Goal: Find contact information: Find contact information

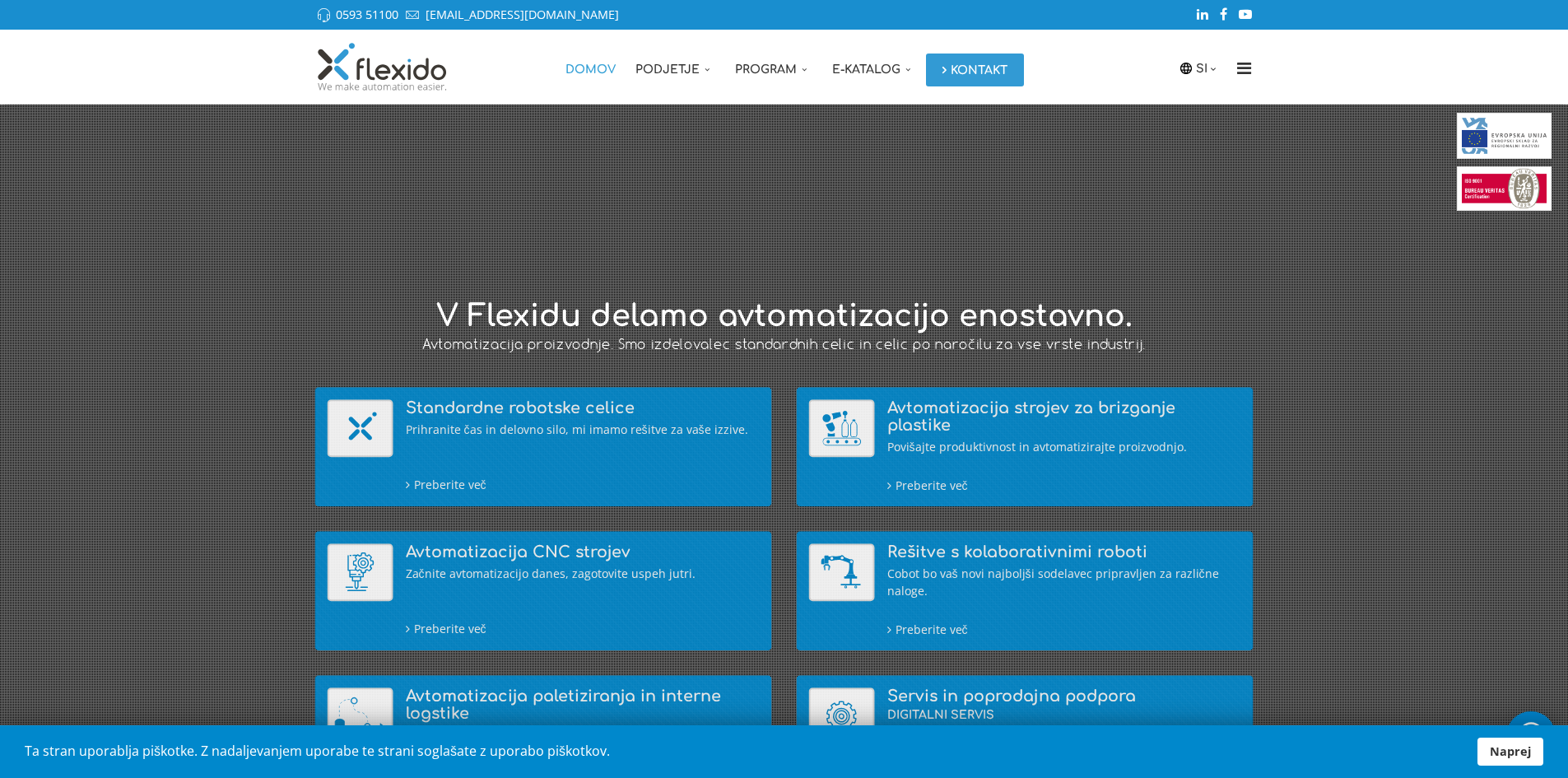
click at [961, 73] on link "Kontakt" at bounding box center [975, 69] width 98 height 33
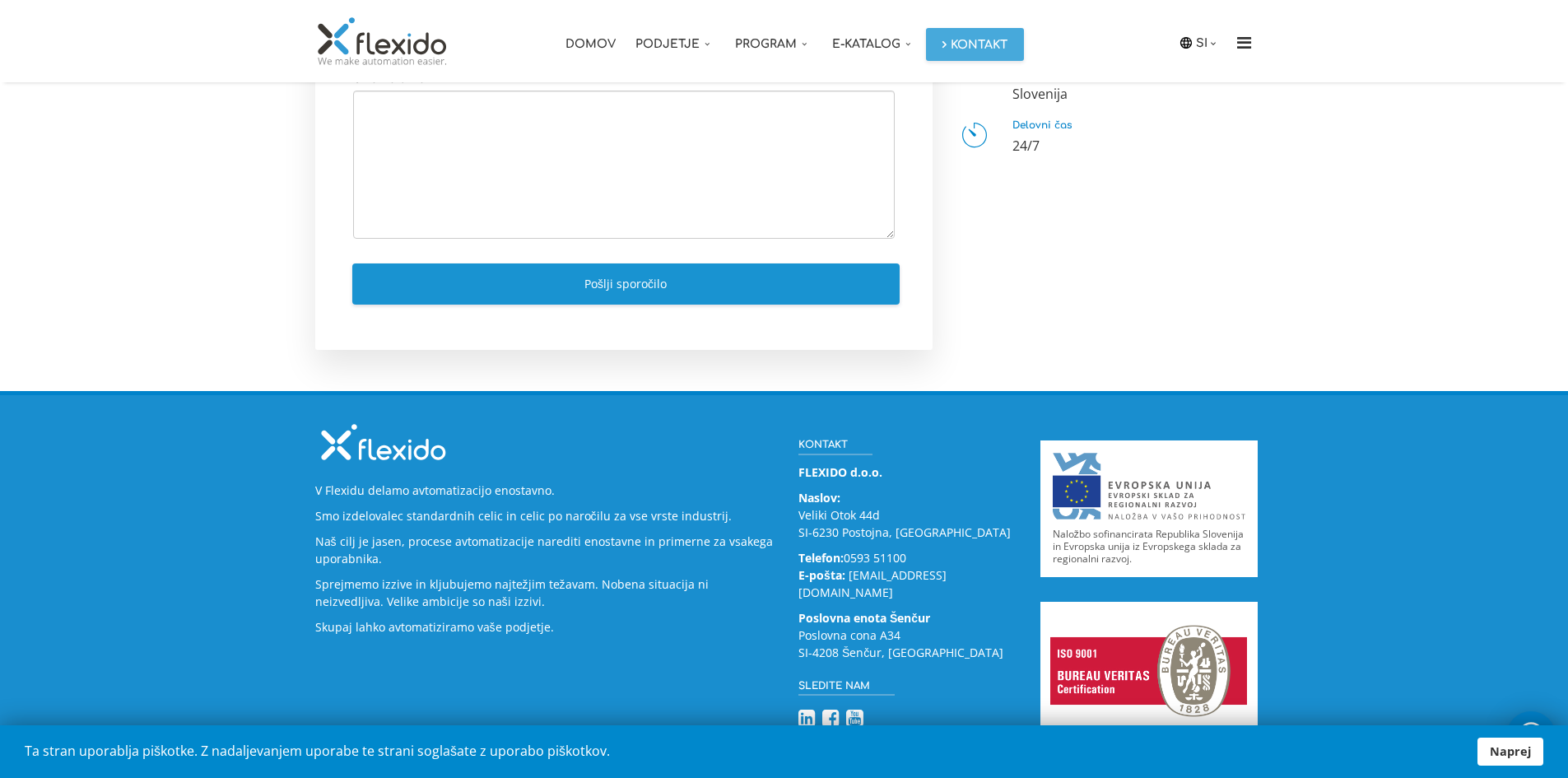
scroll to position [662, 0]
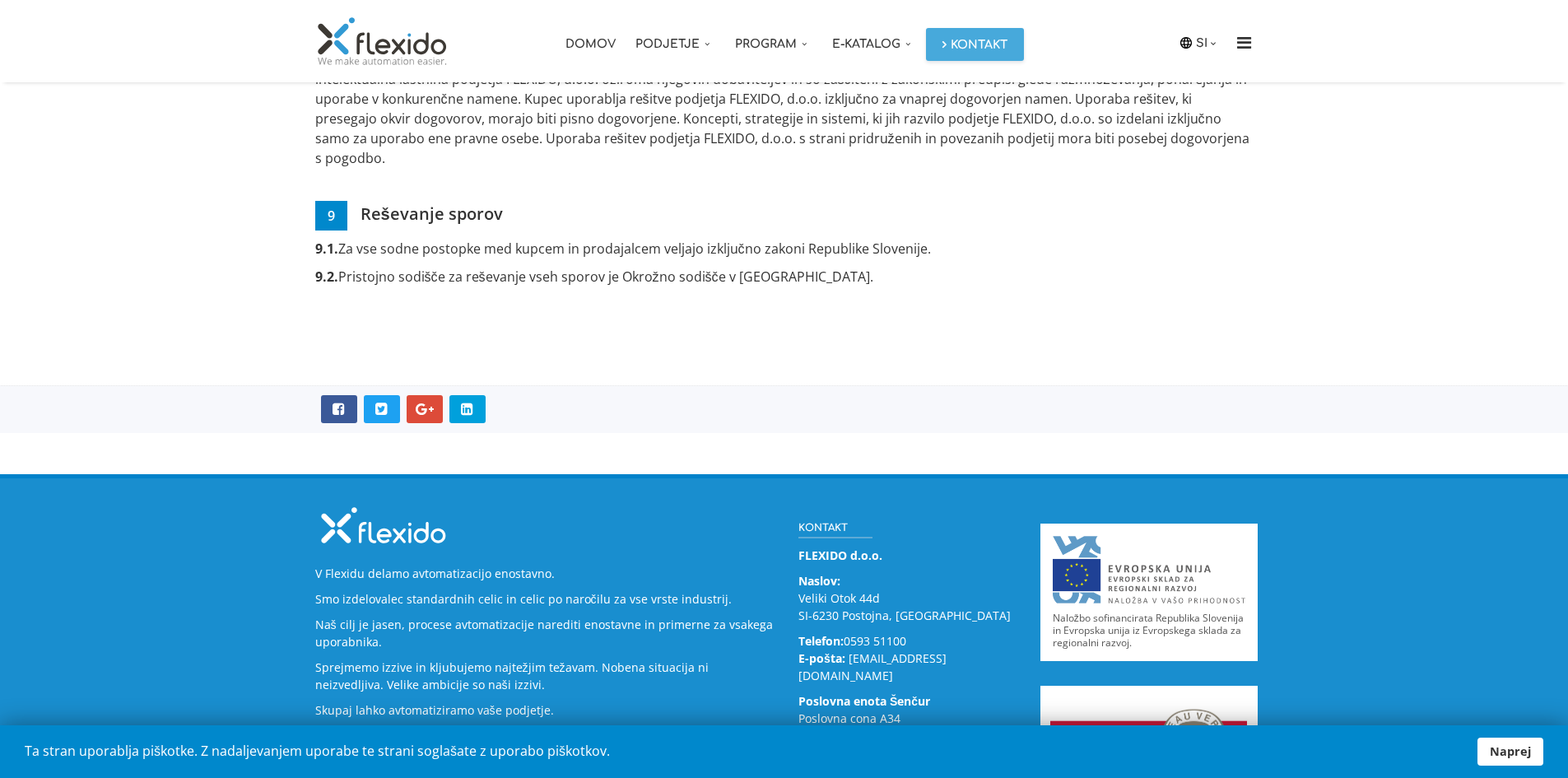
scroll to position [2558, 0]
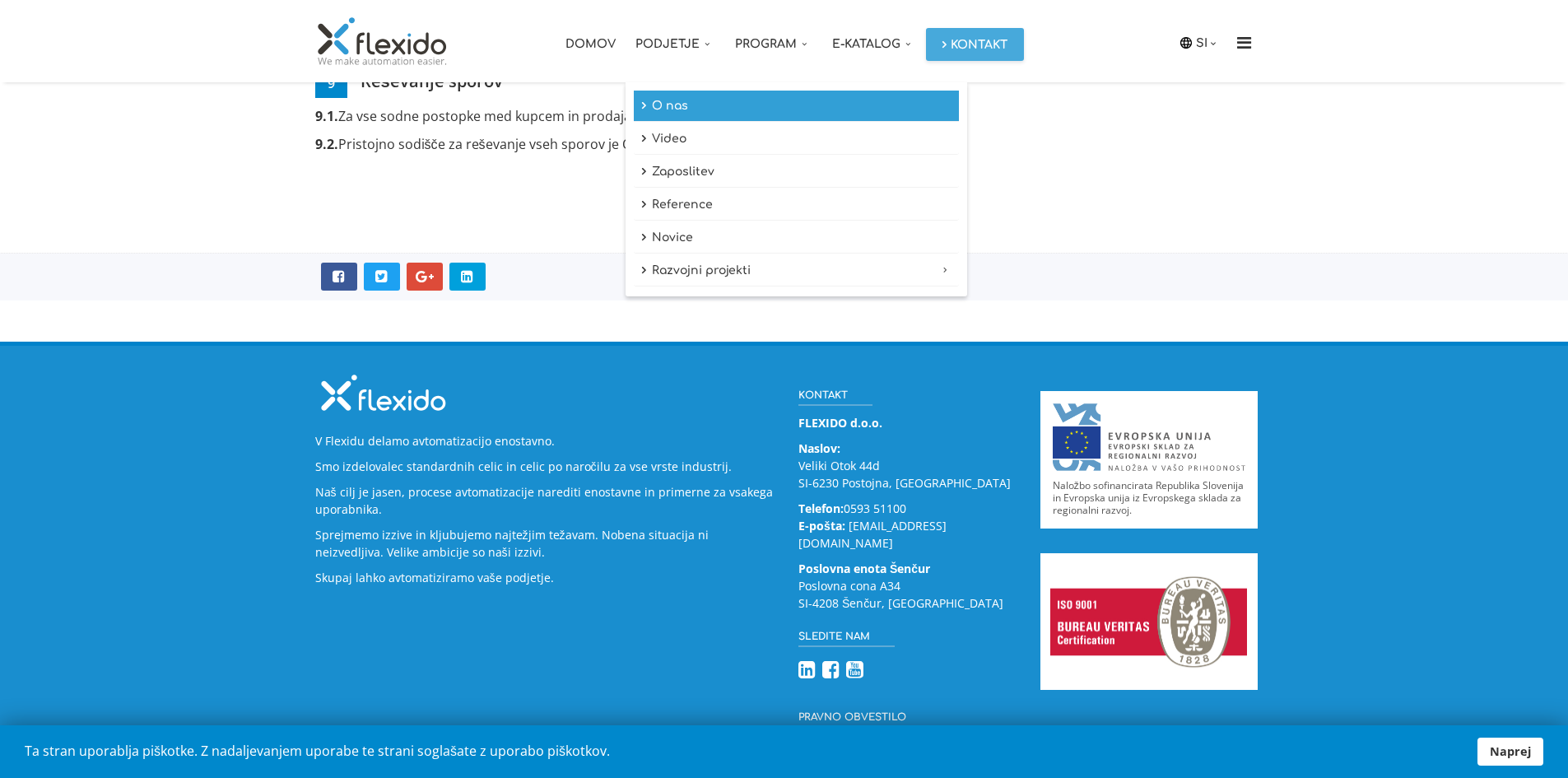
click at [672, 106] on link "O nas" at bounding box center [796, 106] width 325 height 31
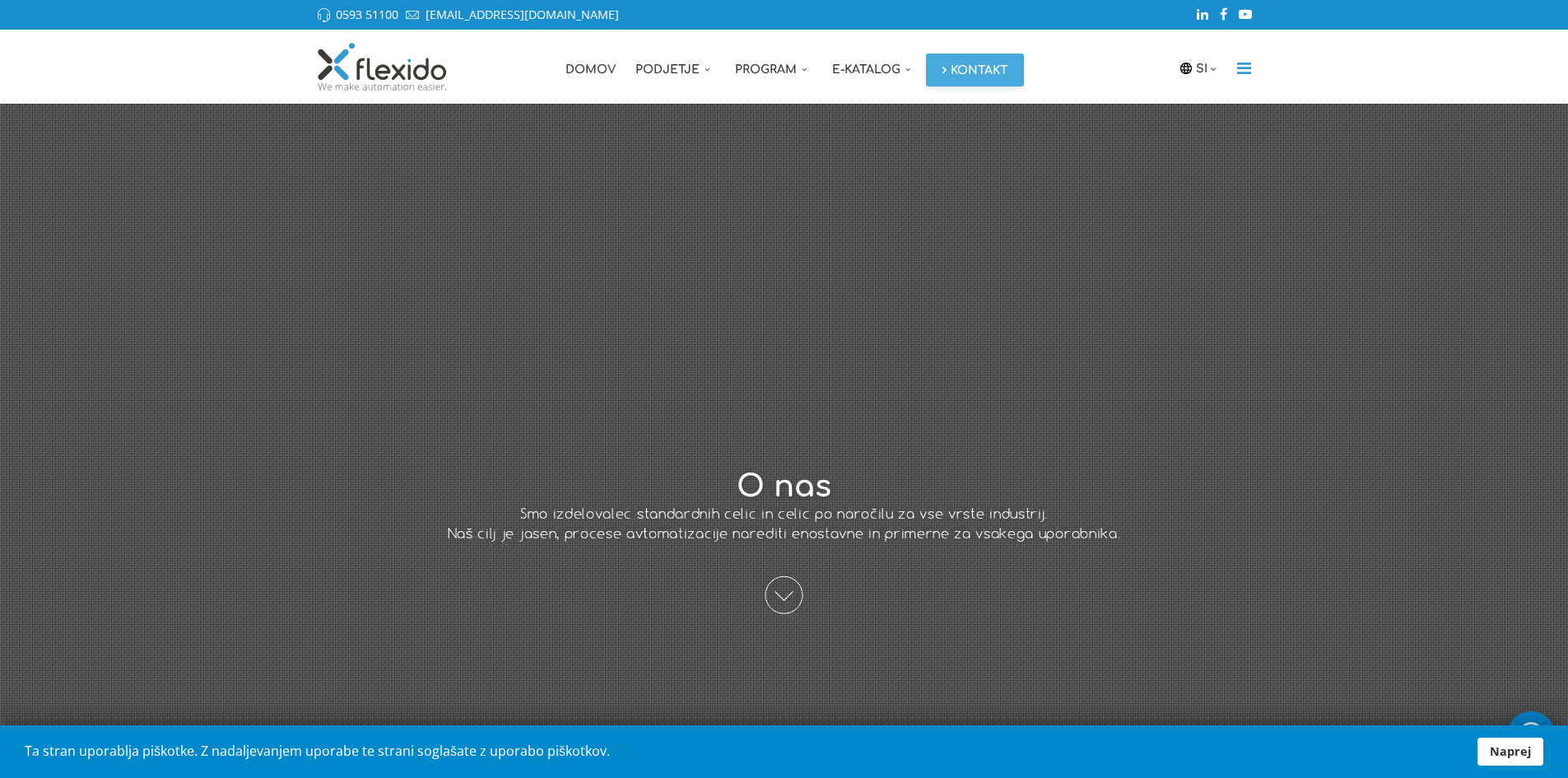
click at [1250, 68] on icon "Menu" at bounding box center [1244, 68] width 26 height 16
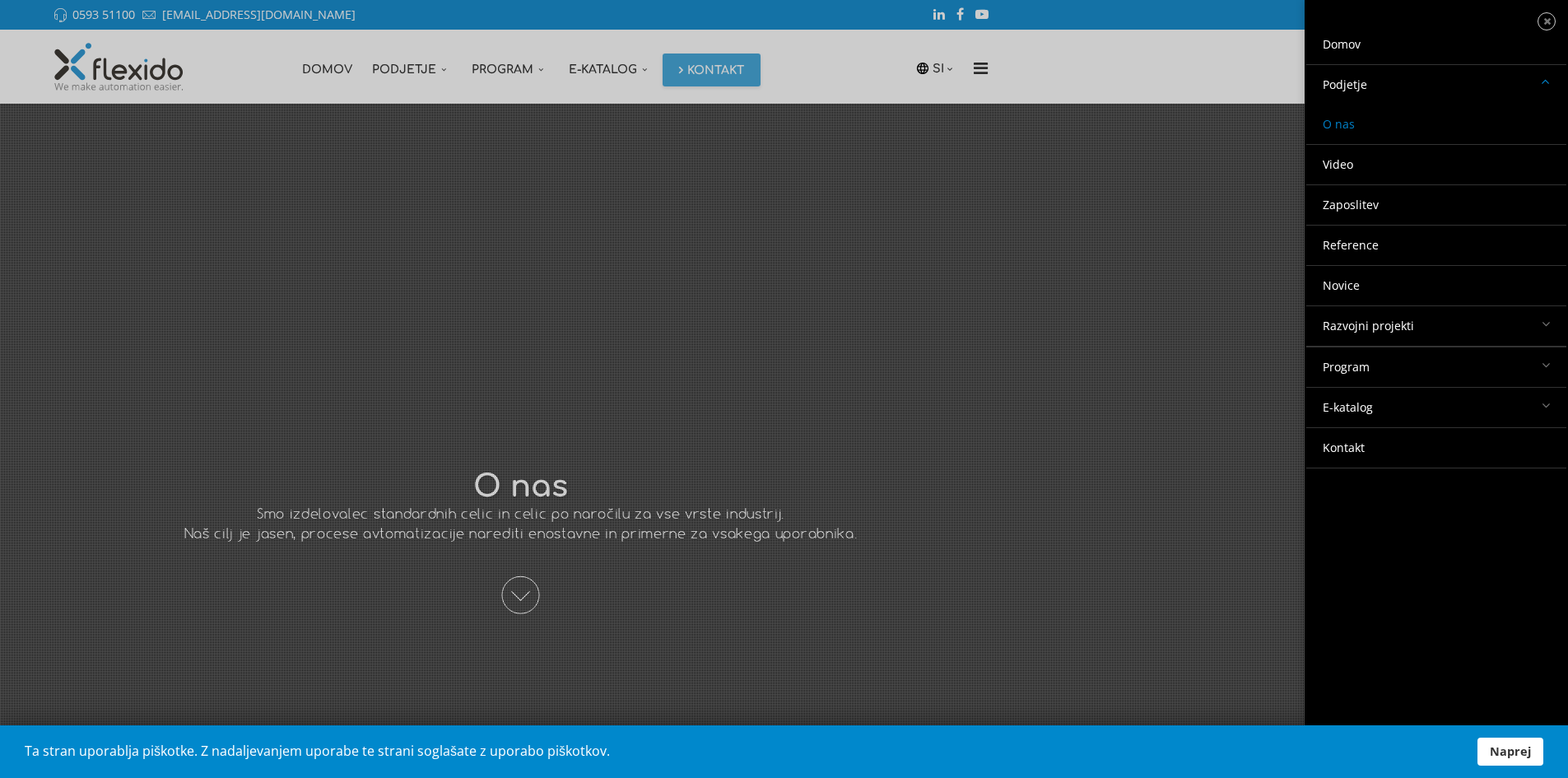
click at [1343, 439] on link "Kontakt" at bounding box center [1437, 448] width 260 height 40
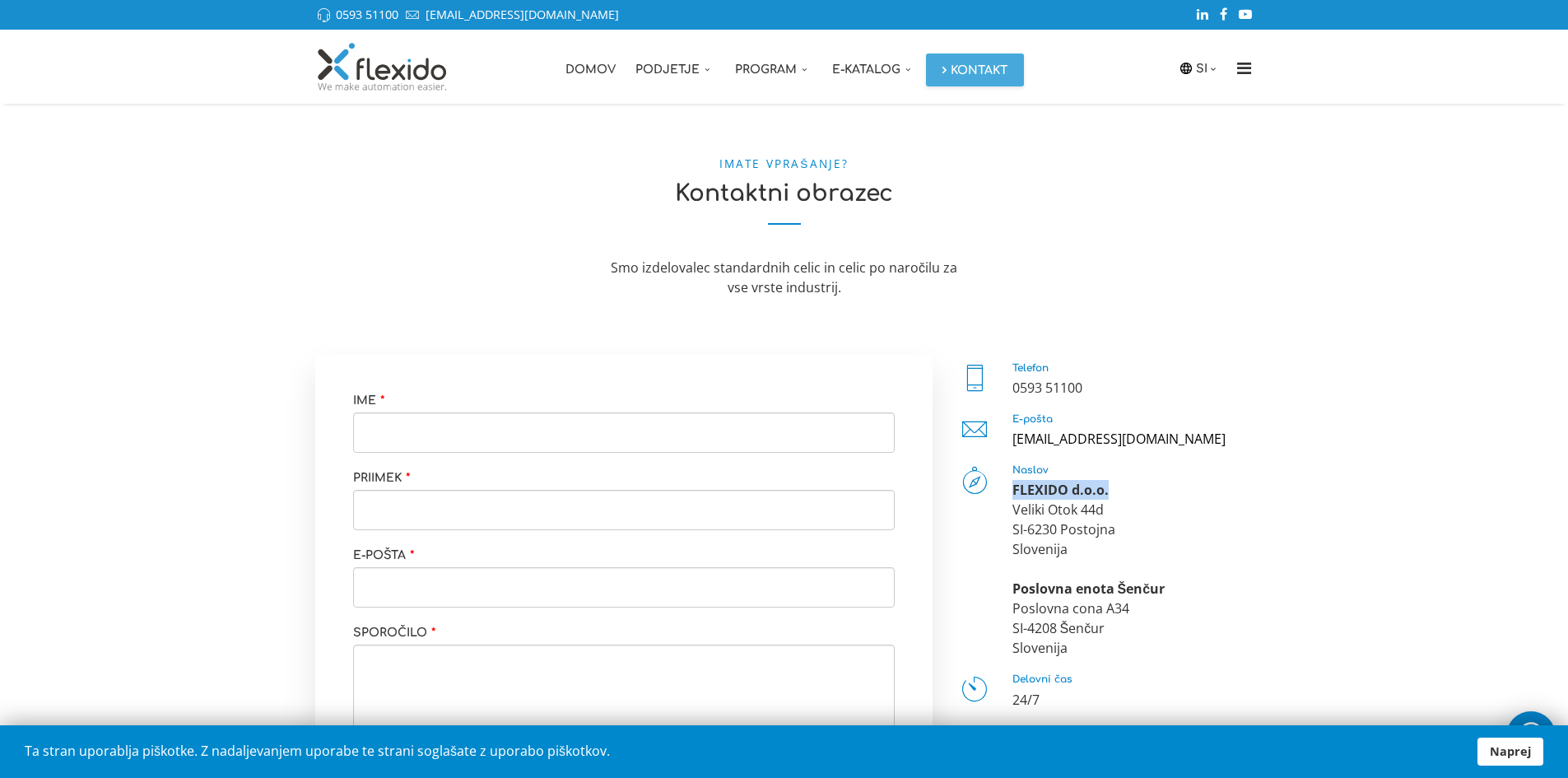
drag, startPoint x: 1012, startPoint y: 488, endPoint x: 1120, endPoint y: 495, distance: 108.2
click at [1120, 495] on div "FLEXIDO d.o.o. Veliki Otok 44d SI-6230 Postojna Slovenija Poslovna enota Šenčur…" at bounding box center [1134, 569] width 242 height 177
click at [1067, 508] on div "FLEXIDO d.o.o. Veliki Otok 44d SI-6230 Postojna Slovenija Poslovna enota Šenčur…" at bounding box center [1134, 569] width 242 height 177
drag, startPoint x: 1018, startPoint y: 506, endPoint x: 1114, endPoint y: 507, distance: 96.0
click at [1114, 507] on div "FLEXIDO d.o.o. Veliki Otok 44d SI-6230 Postojna Slovenija Poslovna enota Šenčur…" at bounding box center [1134, 569] width 242 height 177
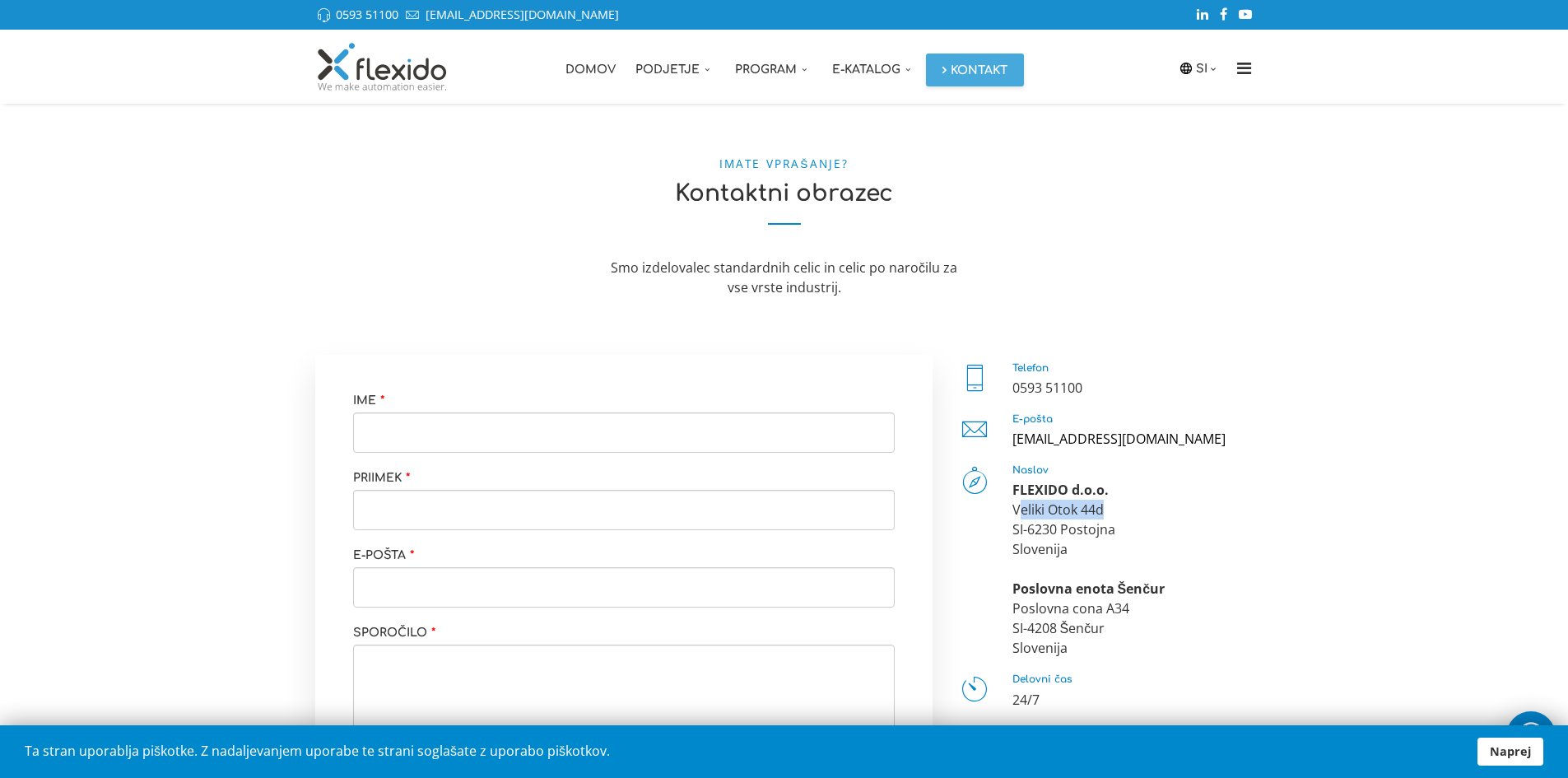
click at [1081, 506] on div "FLEXIDO d.o.o. Veliki Otok 44d SI-6230 Postojna Slovenija Poslovna enota Šenčur…" at bounding box center [1134, 569] width 242 height 177
drag, startPoint x: 1013, startPoint y: 527, endPoint x: 1103, endPoint y: 534, distance: 90.3
click at [1103, 534] on div "FLEXIDO d.o.o. Veliki Otok 44d SI-6230 Postojna Slovenija Poslovna enota Šenčur…" at bounding box center [1134, 569] width 242 height 177
click at [1098, 532] on div "FLEXIDO d.o.o. Veliki Otok 44d SI-6230 Postojna Slovenija Poslovna enota Šenčur…" at bounding box center [1134, 569] width 242 height 177
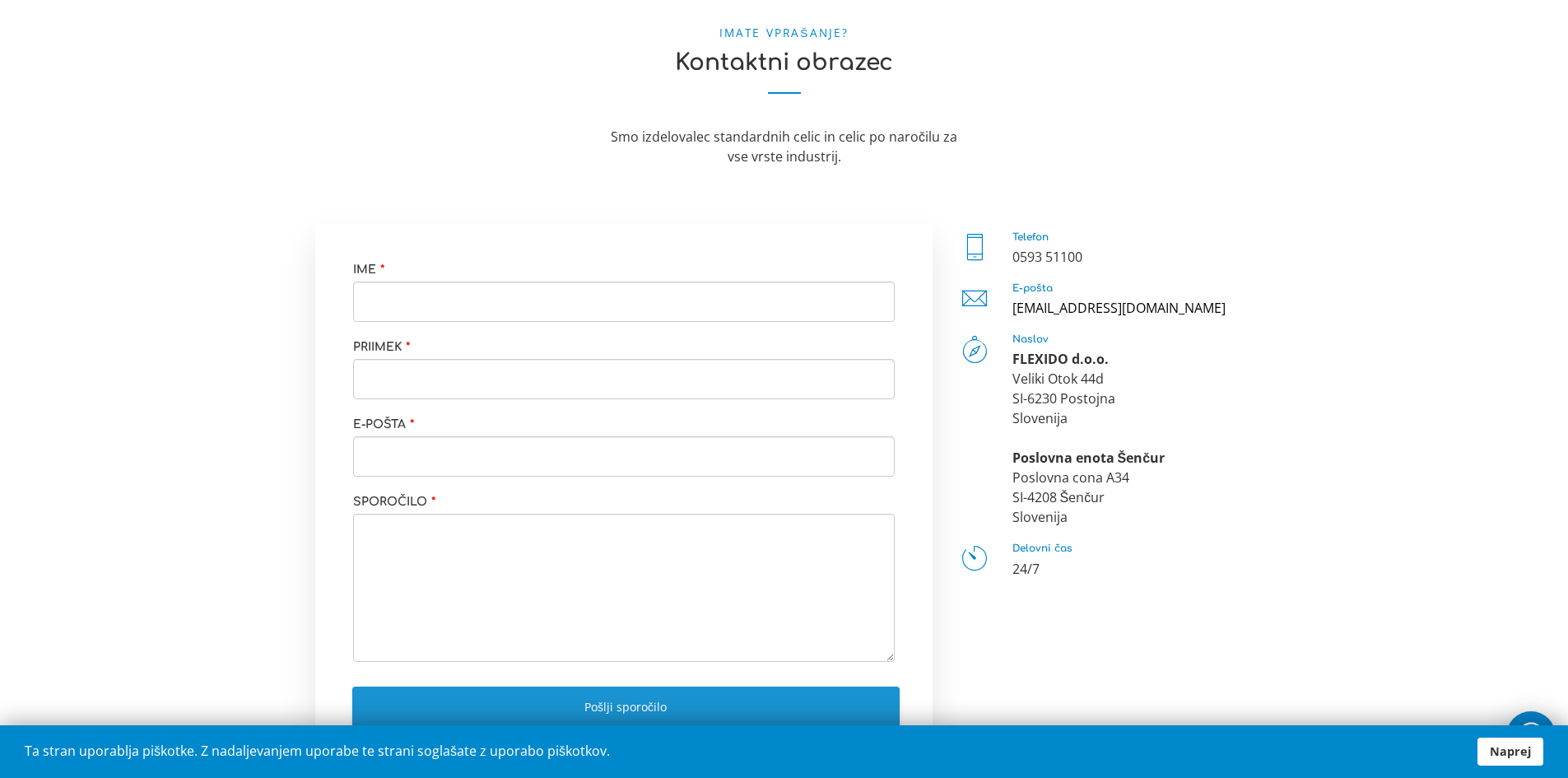
scroll to position [165, 0]
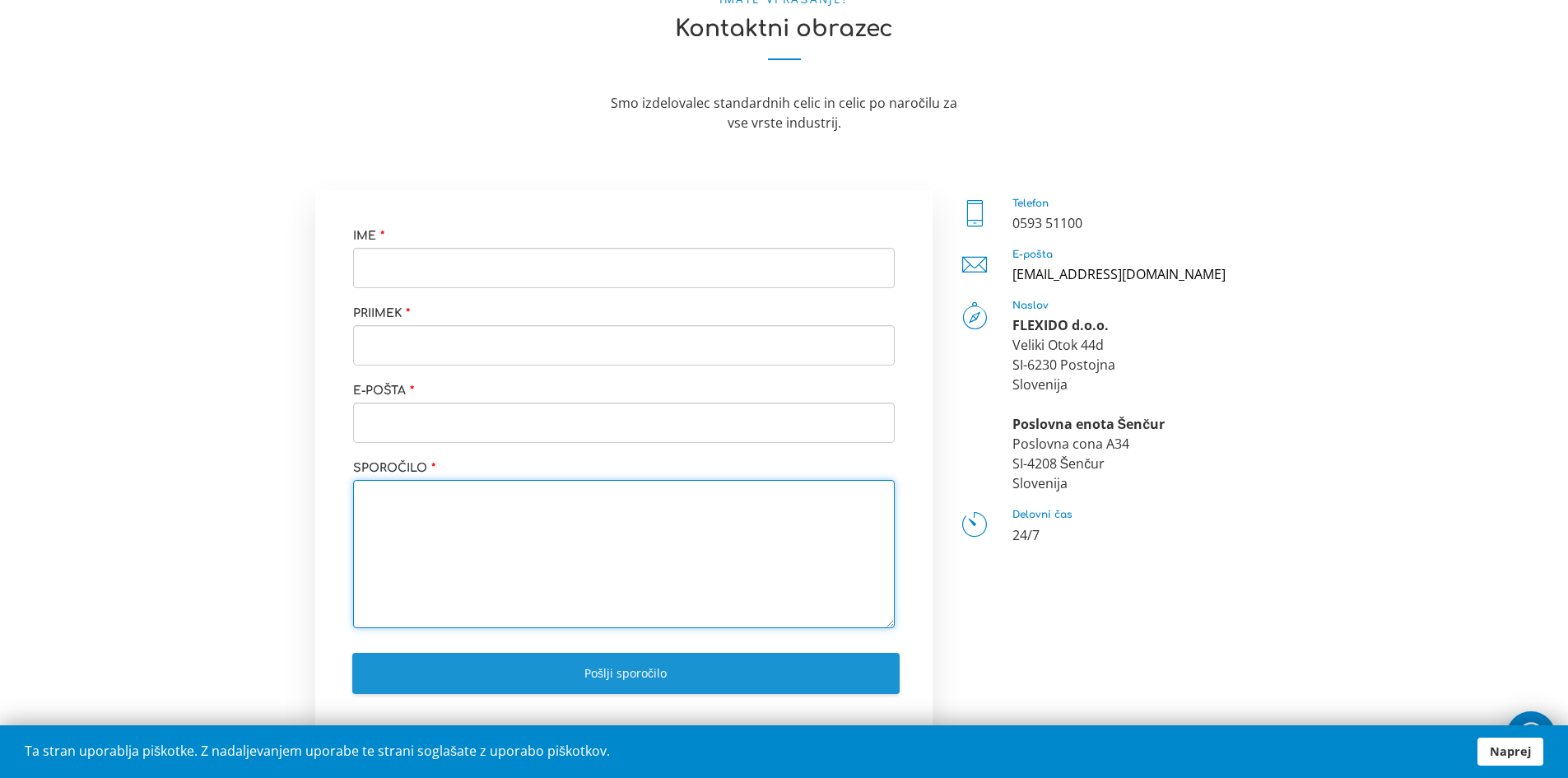
click at [459, 544] on textarea at bounding box center [623, 553] width 542 height 148
type textarea "s"
click at [404, 502] on textarea "SI" at bounding box center [623, 553] width 542 height 148
drag, startPoint x: 379, startPoint y: 496, endPoint x: 399, endPoint y: 497, distance: 20.0
click at [399, 497] on textarea "SI754157" at bounding box center [623, 553] width 542 height 148
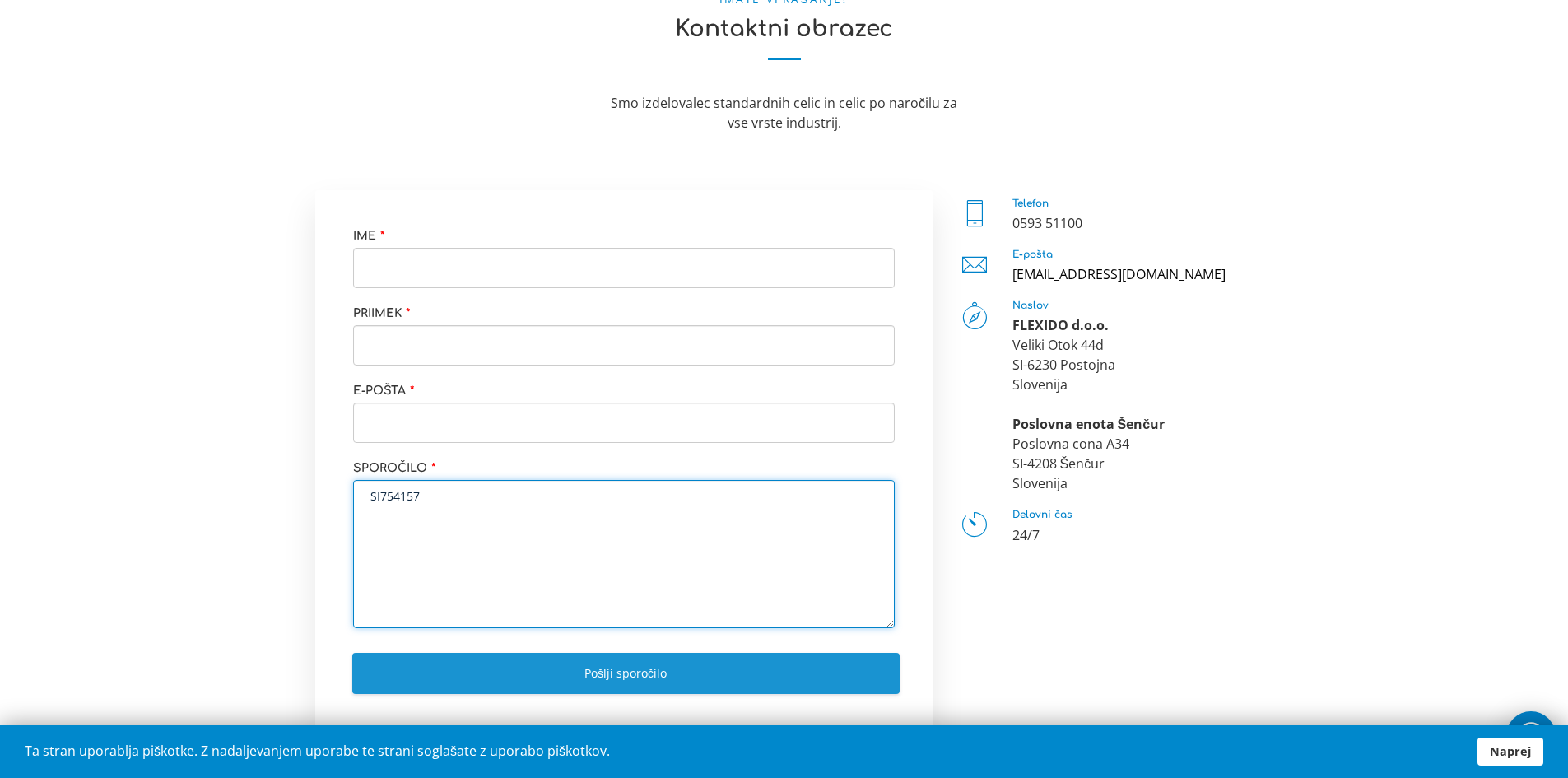
click at [400, 497] on textarea "SI754157" at bounding box center [623, 553] width 542 height 148
click at [427, 496] on textarea "SI754157" at bounding box center [623, 553] width 542 height 148
click at [411, 496] on textarea "SI754157" at bounding box center [623, 553] width 542 height 148
click at [425, 496] on textarea "SI754157" at bounding box center [623, 553] width 542 height 148
click at [411, 499] on textarea "SI75415747" at bounding box center [623, 553] width 542 height 148
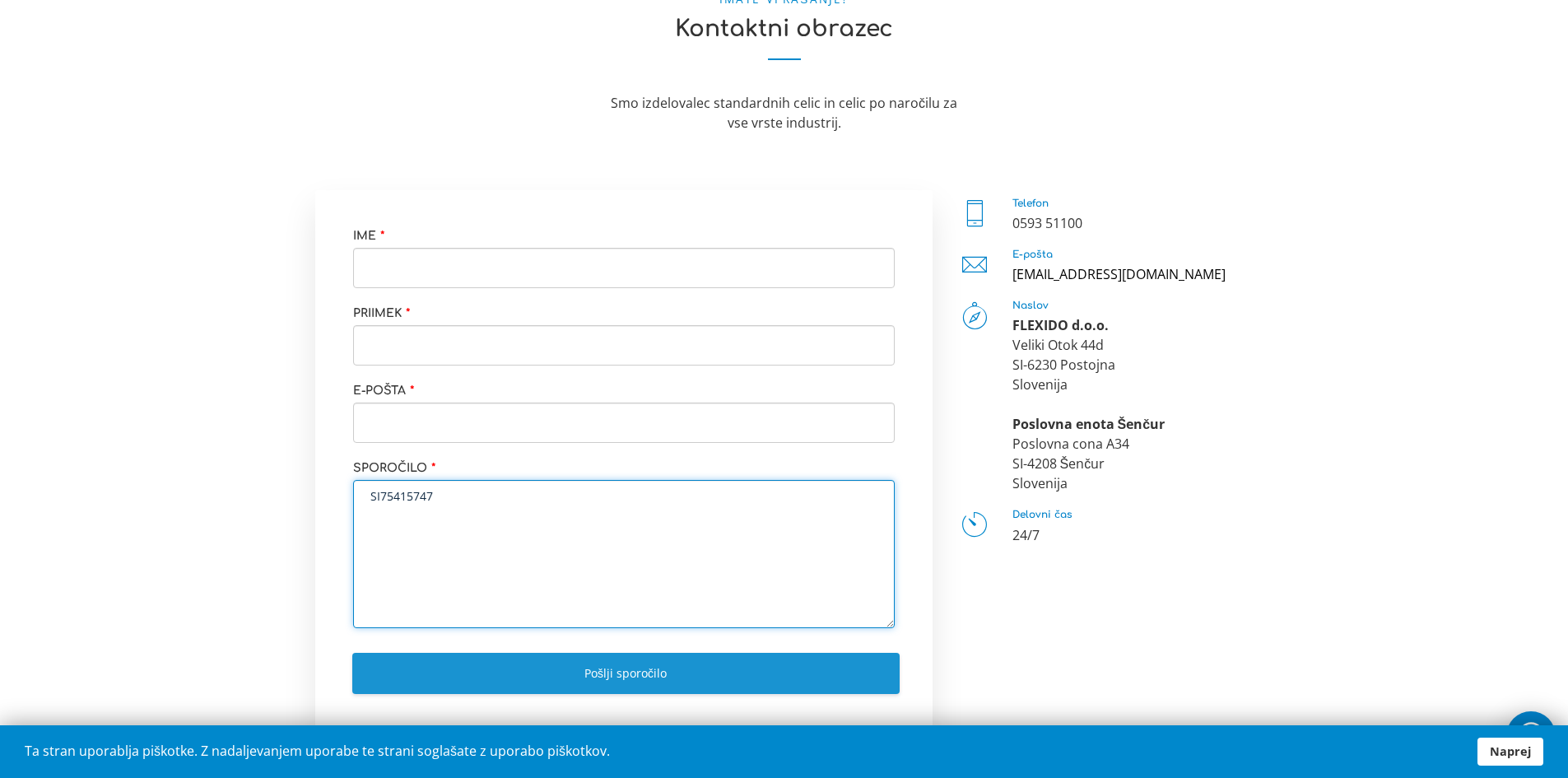
drag, startPoint x: 379, startPoint y: 495, endPoint x: 400, endPoint y: 498, distance: 21.2
click at [400, 498] on textarea "SI75415747" at bounding box center [623, 553] width 542 height 148
click at [399, 493] on textarea "SI75415747" at bounding box center [623, 553] width 542 height 148
drag, startPoint x: 419, startPoint y: 495, endPoint x: 455, endPoint y: 501, distance: 36.5
click at [455, 501] on textarea "SI75415747" at bounding box center [623, 553] width 542 height 148
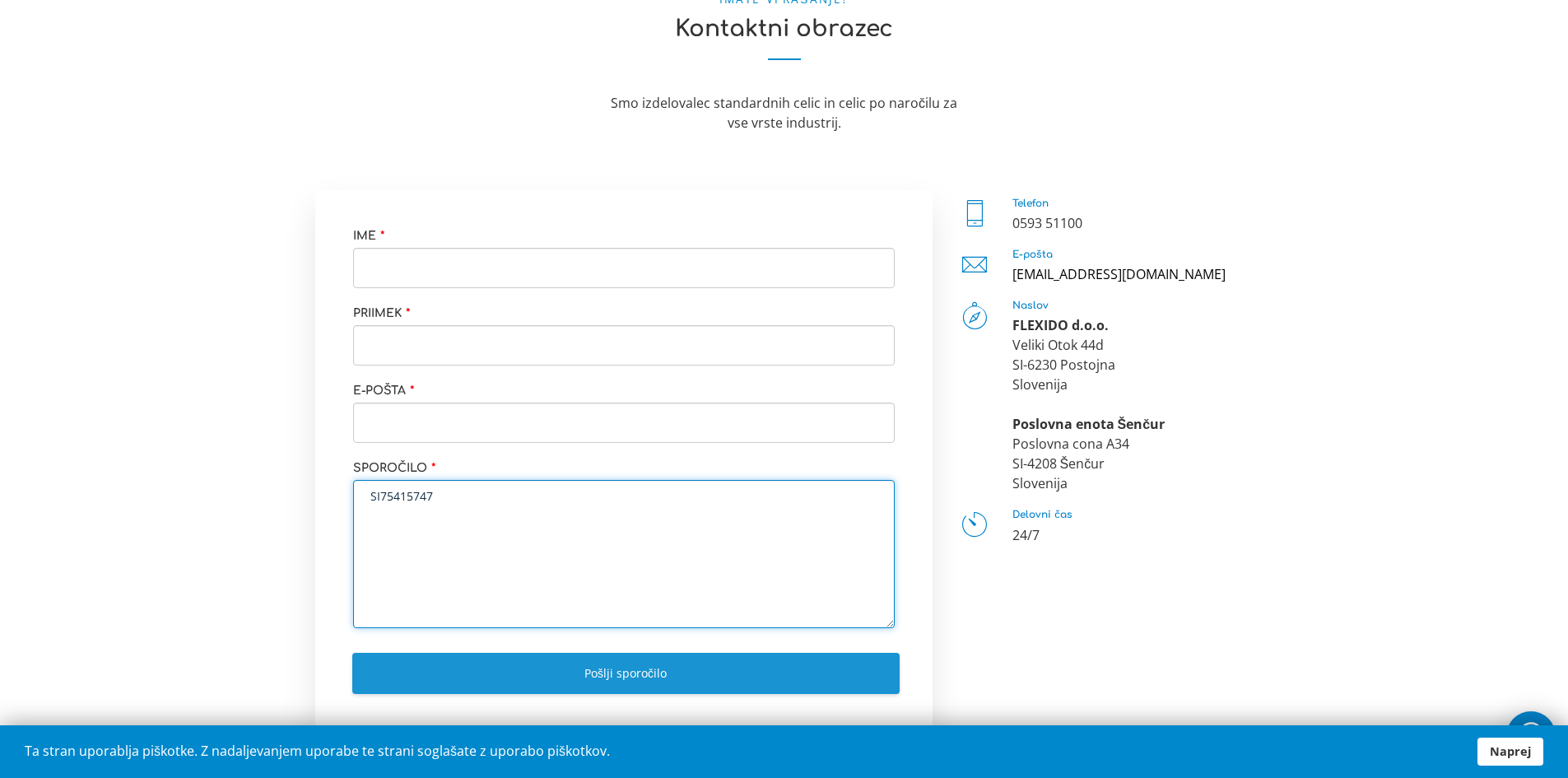
click at [460, 498] on textarea "SI75415747" at bounding box center [623, 553] width 542 height 148
drag, startPoint x: 449, startPoint y: 498, endPoint x: 238, endPoint y: 499, distance: 211.0
click at [238, 499] on section "× Submission Preview … Close Ime * Priimek * E-pošta * Sporočilo * SI75415747 P…" at bounding box center [784, 485] width 1593 height 590
click at [510, 535] on textarea "SI75415747" at bounding box center [623, 553] width 542 height 148
type textarea "SI75415747"
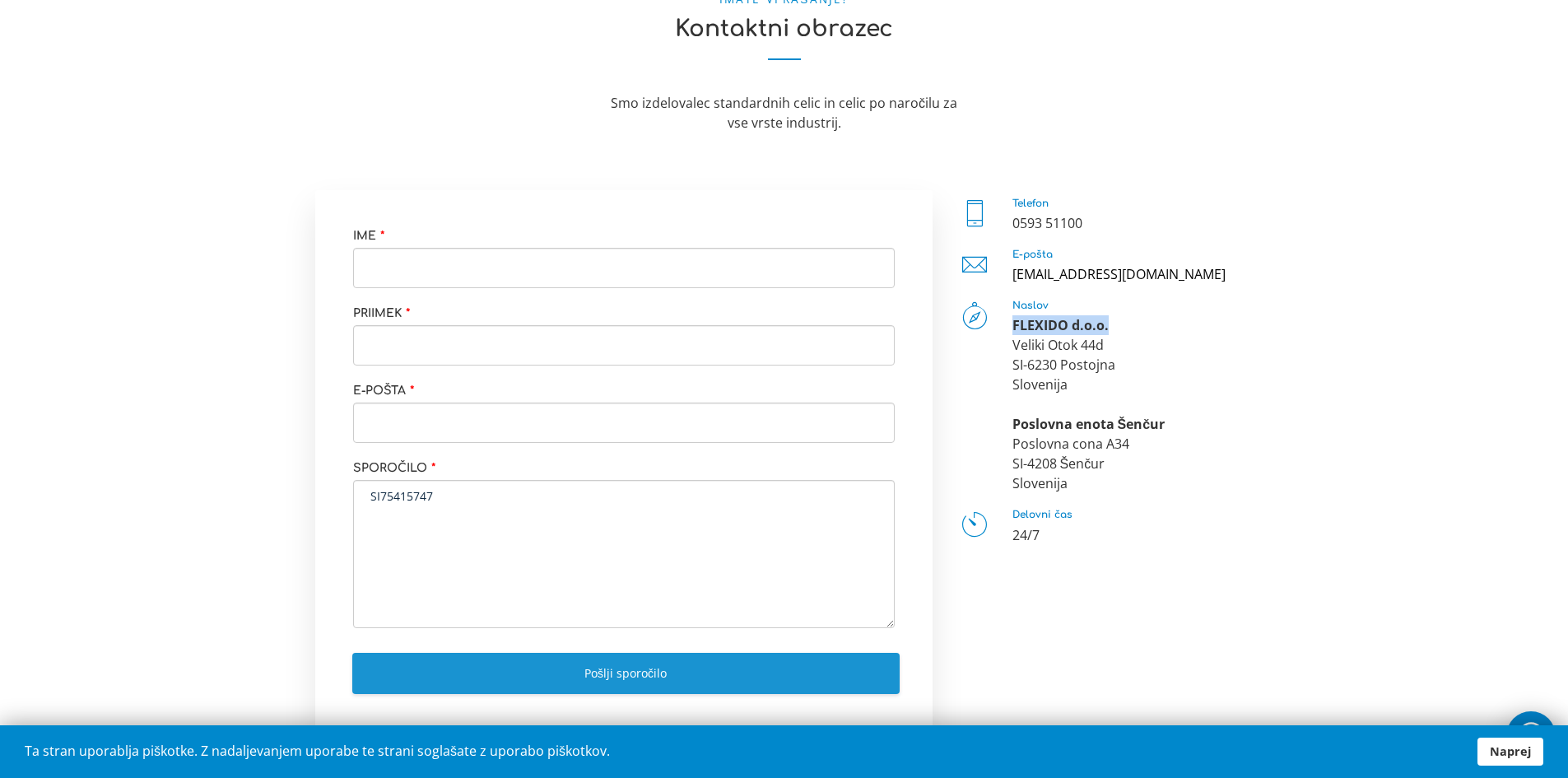
drag, startPoint x: 1013, startPoint y: 322, endPoint x: 1113, endPoint y: 323, distance: 100.0
click at [1113, 323] on div "FLEXIDO d.o.o. Veliki Otok 44d SI-6230 Postojna Slovenija Poslovna enota Šenčur…" at bounding box center [1134, 404] width 242 height 177
copy strong "FLEXIDO d.o.o."
drag, startPoint x: 1014, startPoint y: 342, endPoint x: 1102, endPoint y: 343, distance: 88.0
click at [1102, 343] on div "FLEXIDO d.o.o. Veliki Otok 44d SI-6230 Postojna Slovenija Poslovna enota Šenčur…" at bounding box center [1134, 404] width 242 height 177
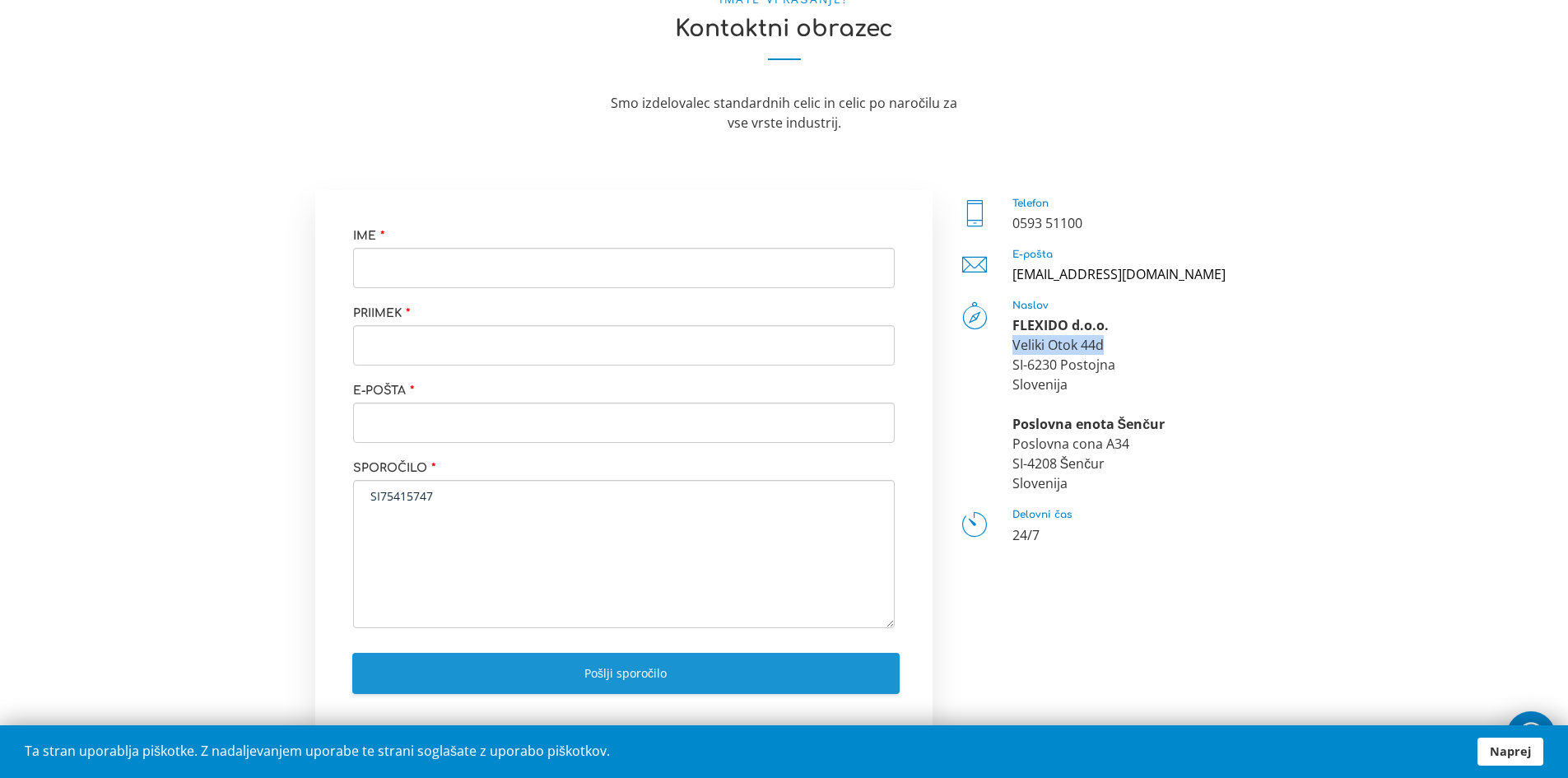
copy div "Veliki Otok 44d"
